Goal: Information Seeking & Learning: Check status

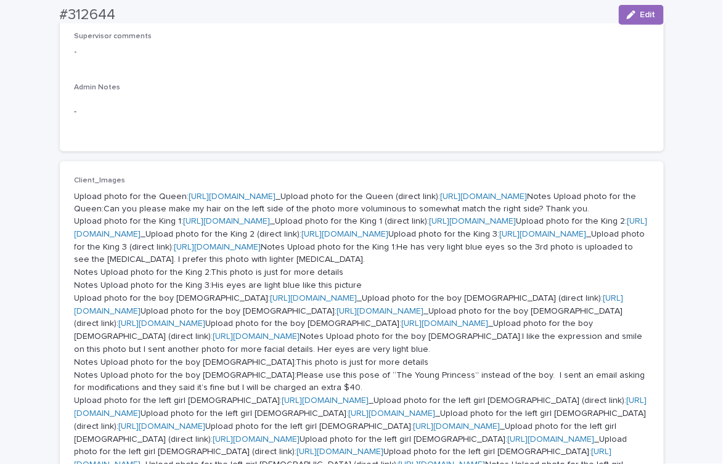
scroll to position [431, 0]
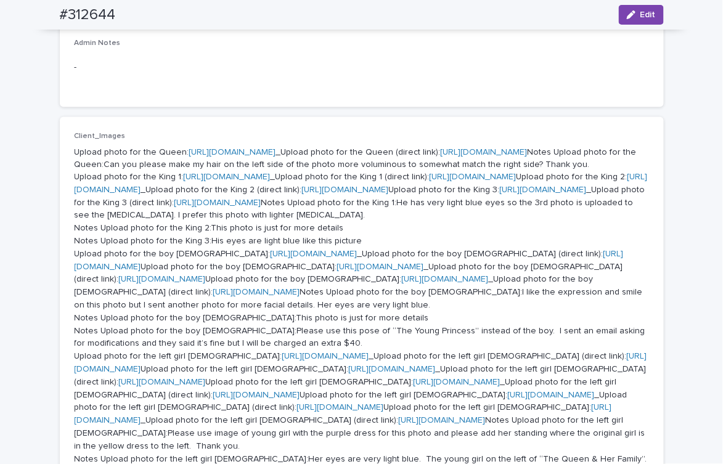
click at [276, 152] on link "https://cdn.shopify.com-uploadkit.app/s/files/1/0033/4807/0511/files/download.h…" at bounding box center [232, 152] width 87 height 9
click at [271, 182] on link "https://cdn.shopify.com-uploadkit.app/s/files/1/0033/4807/0511/files/download.h…" at bounding box center [227, 177] width 87 height 9
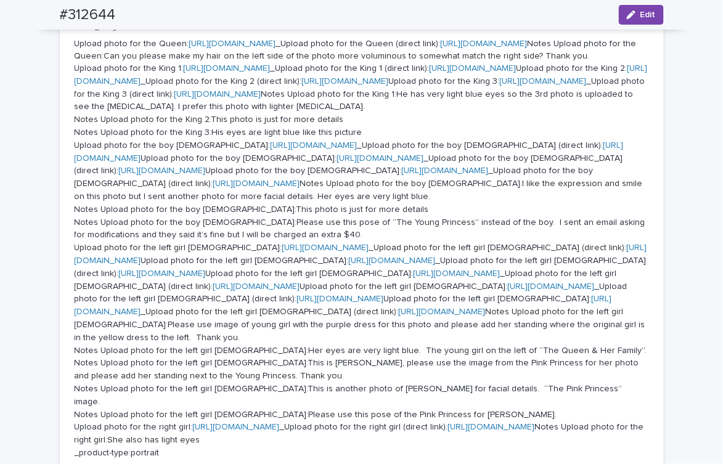
scroll to position [648, 0]
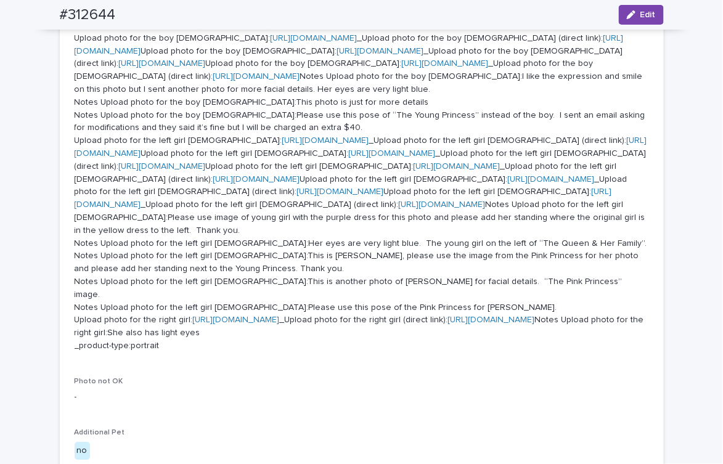
click at [358, 43] on link "https://cdn.shopify.com-uploadkit.app/s/files/1/0033/4807/0511/files/download.h…" at bounding box center [314, 38] width 87 height 9
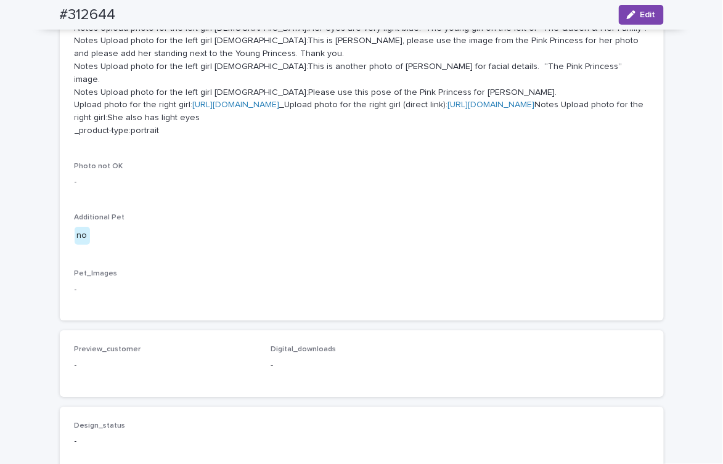
scroll to position [863, 0]
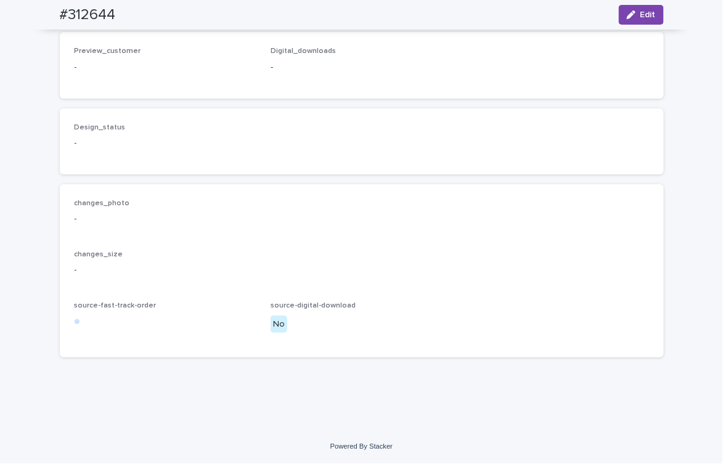
scroll to position [1295, 0]
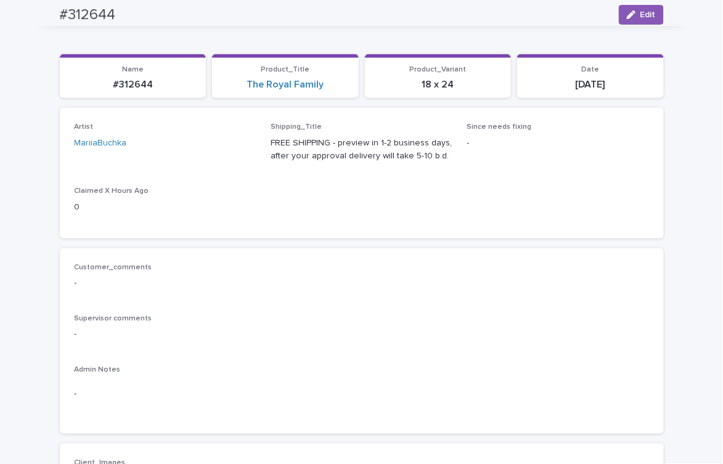
scroll to position [0, 0]
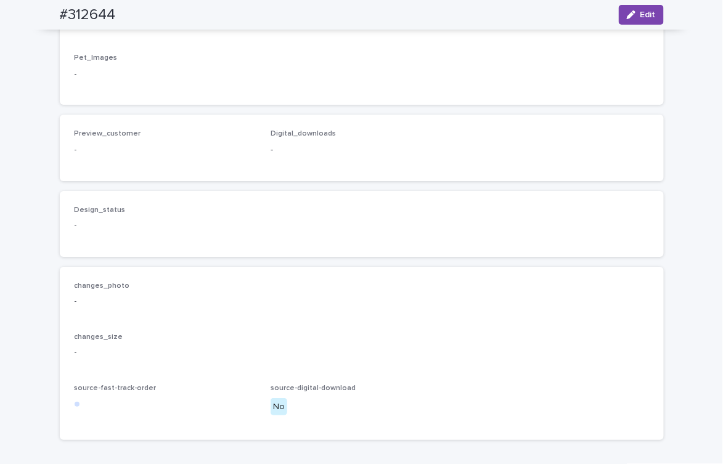
scroll to position [1295, 0]
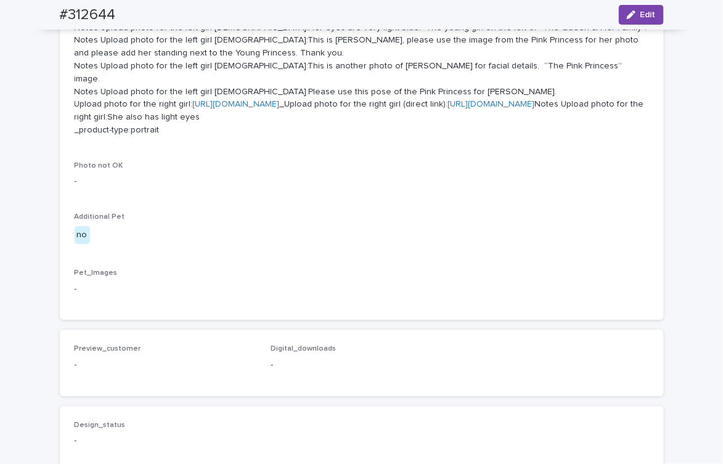
scroll to position [648, 0]
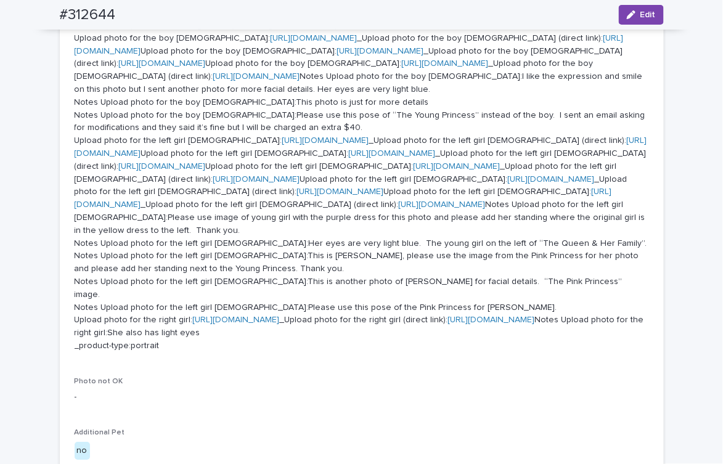
click at [358, 43] on link "https://cdn.shopify.com-uploadkit.app/s/files/1/0033/4807/0511/files/download.h…" at bounding box center [314, 38] width 87 height 9
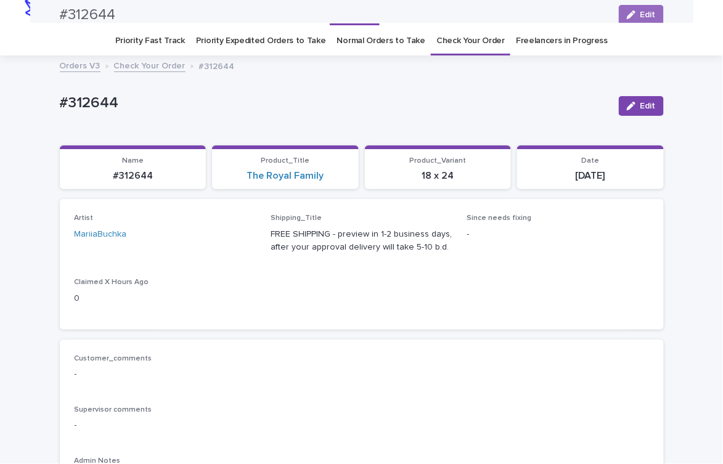
scroll to position [0, 0]
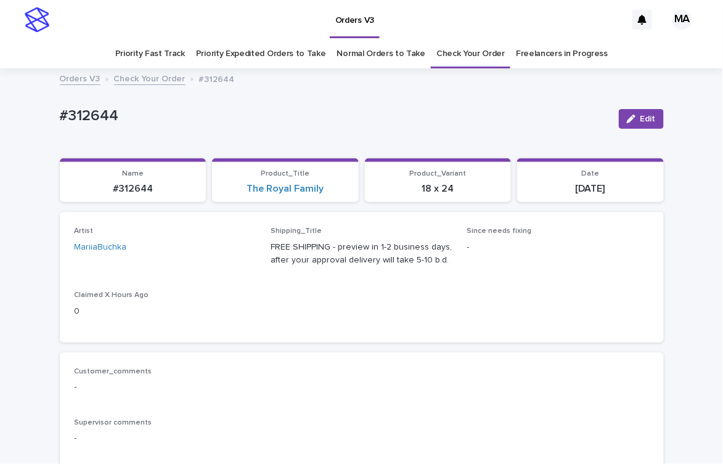
click at [565, 114] on p "#312644" at bounding box center [334, 116] width 549 height 18
click at [500, 120] on p "#312644" at bounding box center [334, 116] width 549 height 18
click at [464, 124] on p "#312644" at bounding box center [334, 116] width 549 height 18
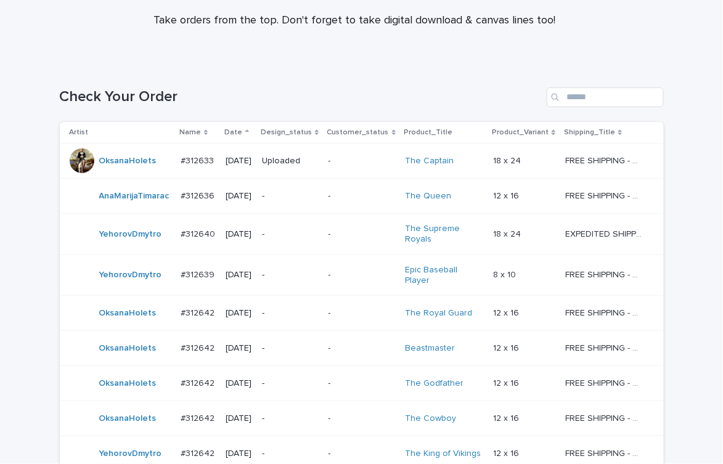
scroll to position [342, 0]
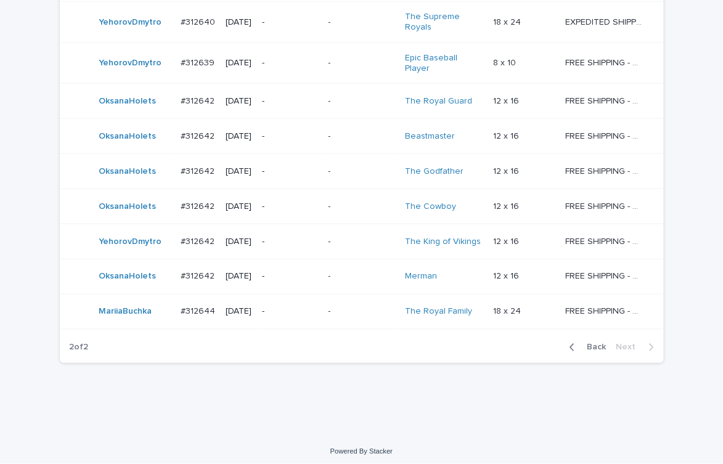
click at [614, 410] on div "Loading... Saving… Loading... Saving… Check Your Order Artist Name Date Design_…" at bounding box center [361, 143] width 723 height 585
click at [535, 403] on div "Loading... Saving… Loading... Saving… Check Your Order Artist Name Date Design_…" at bounding box center [361, 143] width 723 height 585
click at [683, 64] on div "Loading... Saving… Loading... Saving… Check Your Order Artist Name Date Design_…" at bounding box center [361, 143] width 723 height 585
